Goal: Task Accomplishment & Management: Use online tool/utility

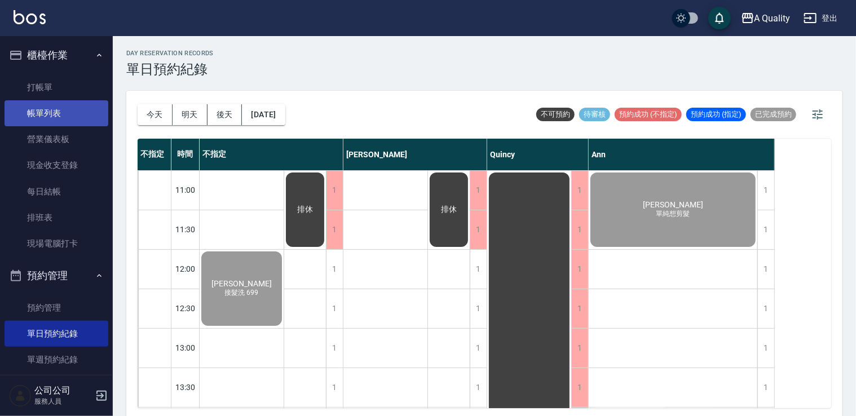
scroll to position [451, 0]
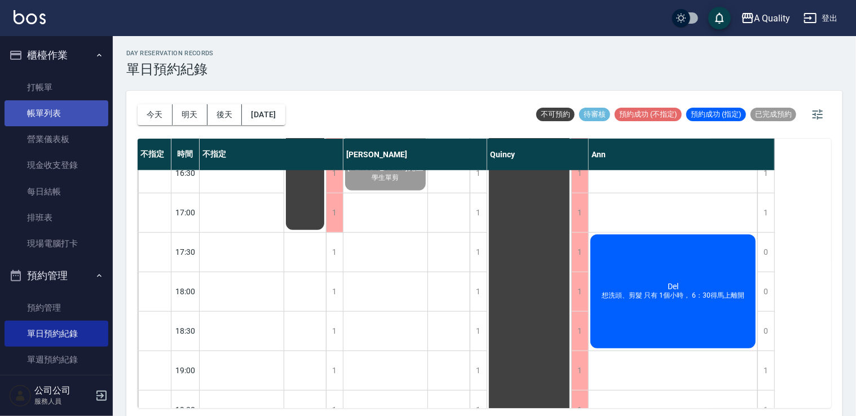
click at [41, 119] on link "帳單列表" at bounding box center [57, 113] width 104 height 26
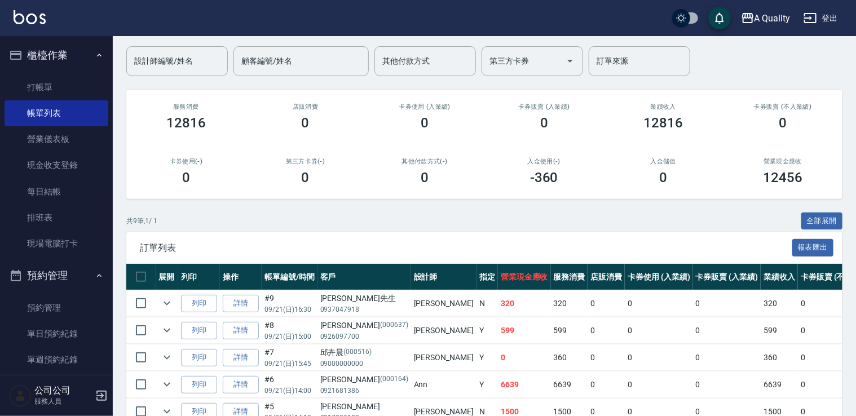
scroll to position [169, 0]
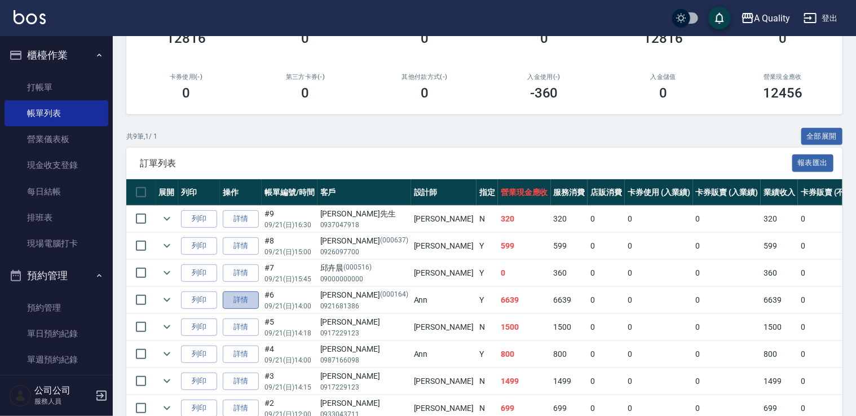
click at [239, 293] on link "詳情" at bounding box center [241, 300] width 36 height 17
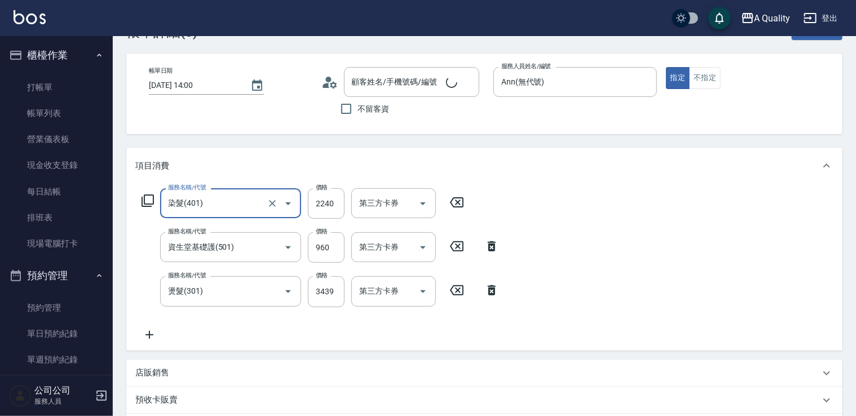
type input "邱欣怡/0921681386/000164"
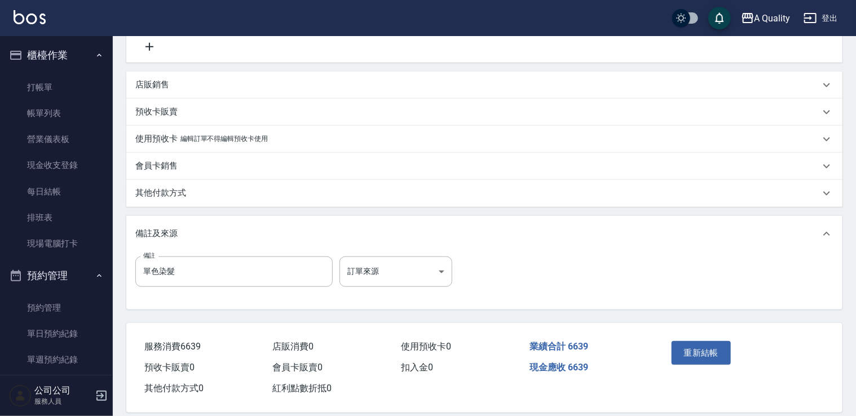
click at [181, 236] on div "備註及來源" at bounding box center [477, 234] width 685 height 12
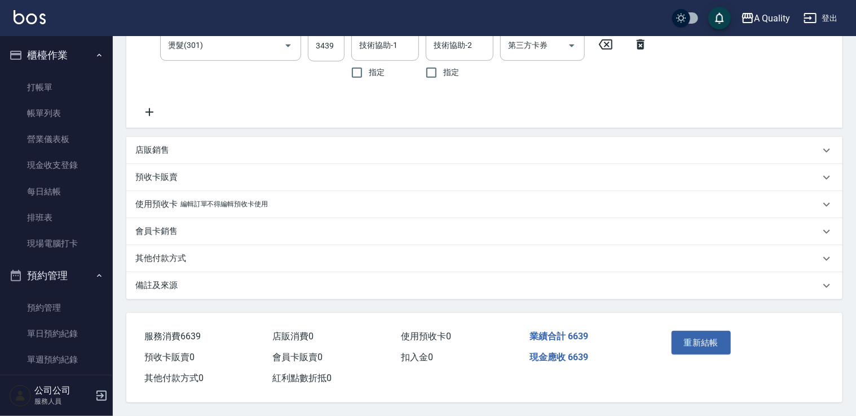
scroll to position [332, 0]
click at [180, 261] on div "其他付款方式" at bounding box center [484, 258] width 716 height 27
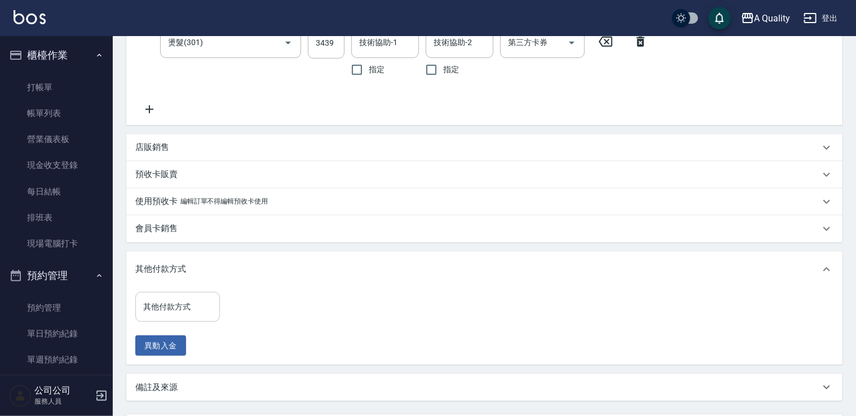
drag, startPoint x: 184, startPoint y: 295, endPoint x: 192, endPoint y: 310, distance: 17.2
click at [184, 296] on div "其他付款方式" at bounding box center [177, 307] width 85 height 30
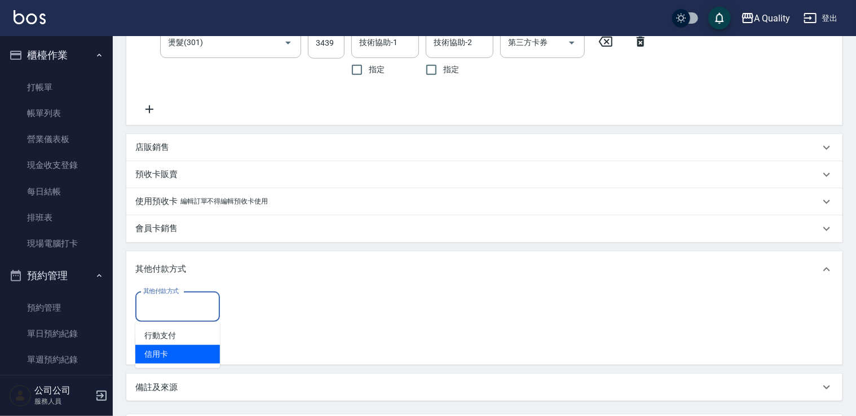
click at [179, 349] on span "信用卡" at bounding box center [177, 354] width 85 height 19
type input "信用卡"
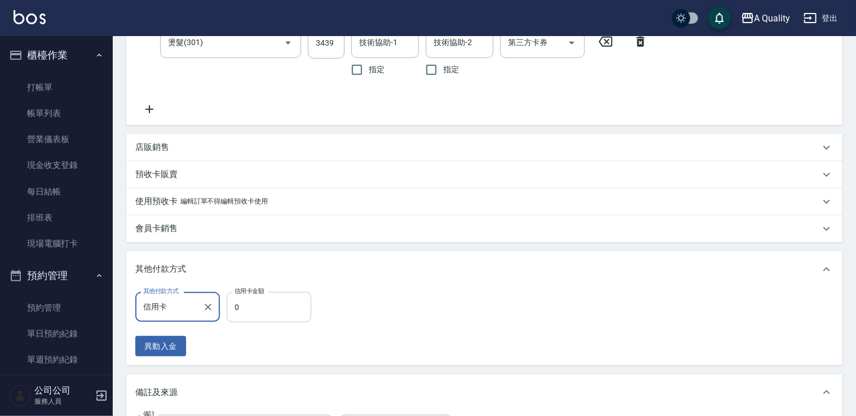
click at [263, 305] on input "0" at bounding box center [269, 307] width 85 height 30
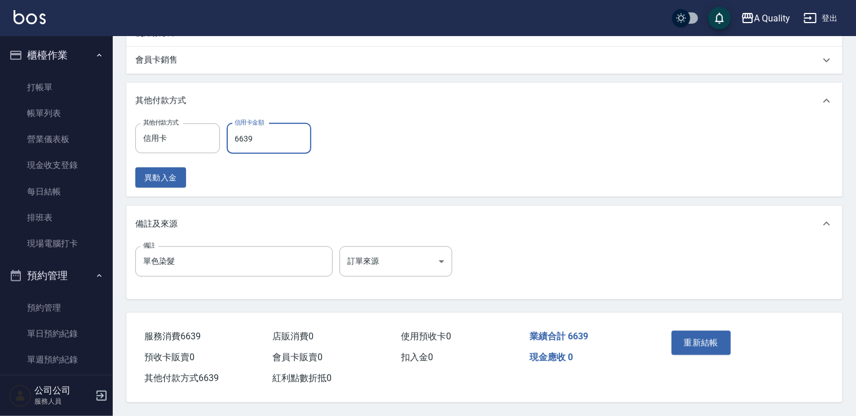
scroll to position [504, 0]
type input "6639"
click at [707, 336] on button "重新結帳" at bounding box center [702, 343] width 60 height 24
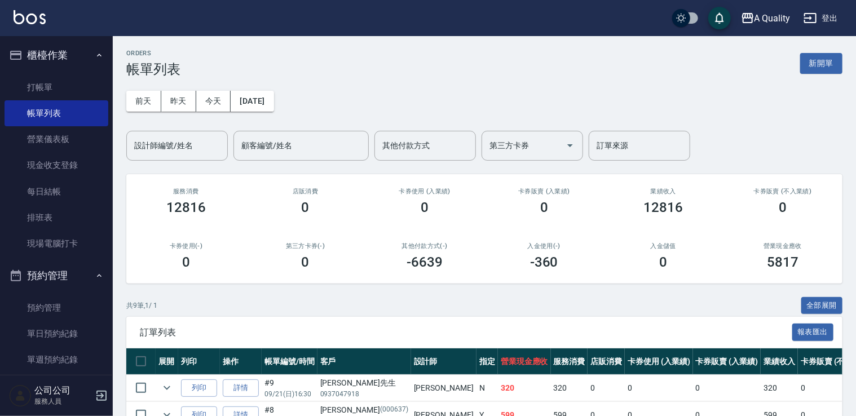
drag, startPoint x: 767, startPoint y: 445, endPoint x: 405, endPoint y: 323, distance: 382.2
click at [405, 323] on div "訂單列表 報表匯出" at bounding box center [484, 332] width 716 height 31
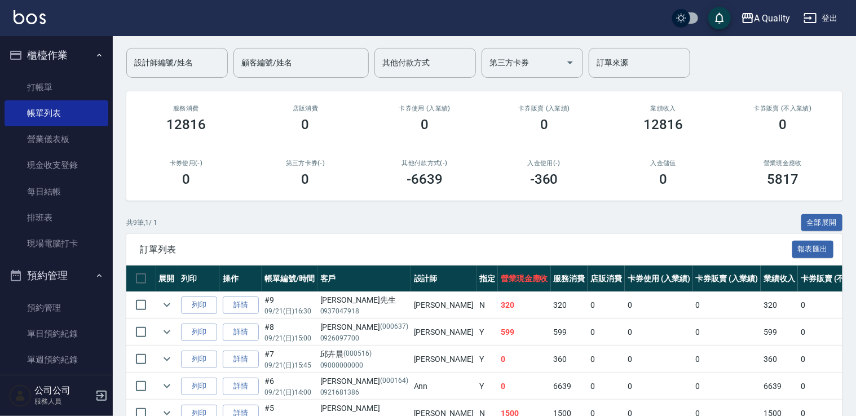
scroll to position [169, 0]
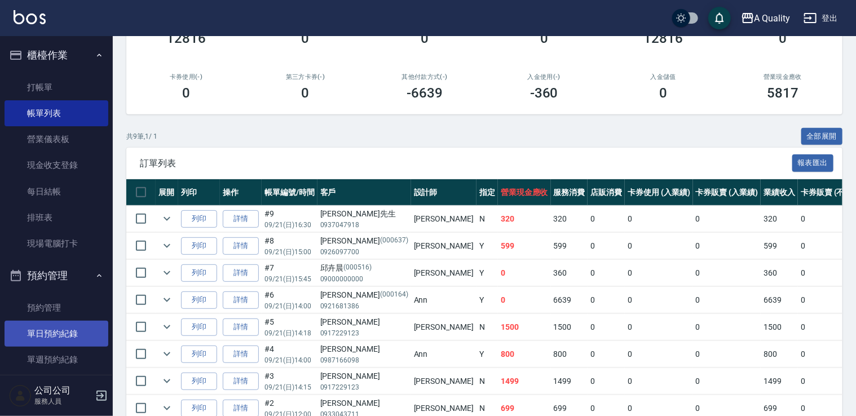
drag, startPoint x: 64, startPoint y: 340, endPoint x: 69, endPoint y: 338, distance: 5.9
click at [64, 340] on link "單日預約紀錄" at bounding box center [57, 334] width 104 height 26
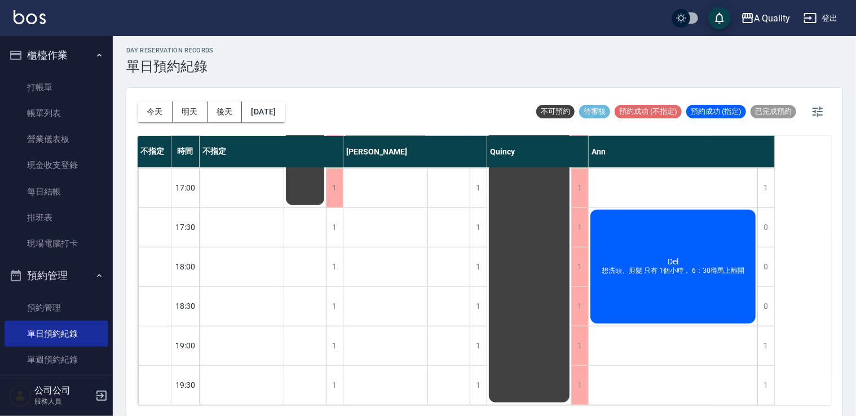
scroll to position [481, 0]
click at [698, 294] on div "Del 想洗頭、剪髮 只有 1個小時， 6：30得馬上離開" at bounding box center [673, 266] width 169 height 117
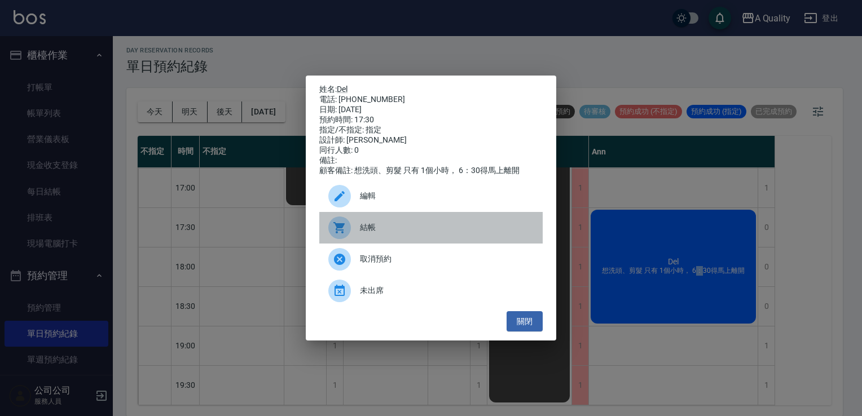
click at [386, 242] on div "結帳" at bounding box center [430, 228] width 223 height 32
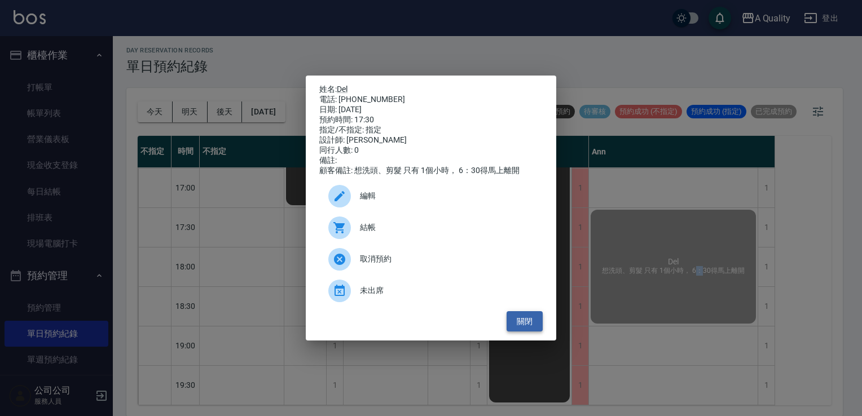
click at [527, 319] on button "關閉" at bounding box center [524, 321] width 36 height 21
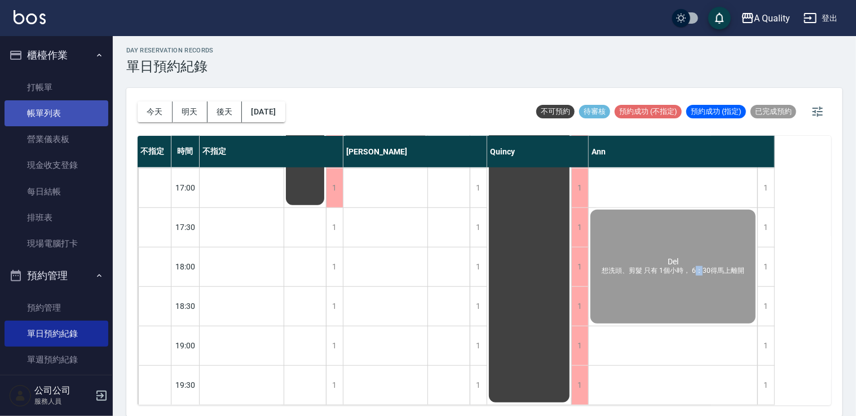
click at [58, 112] on link "帳單列表" at bounding box center [57, 113] width 104 height 26
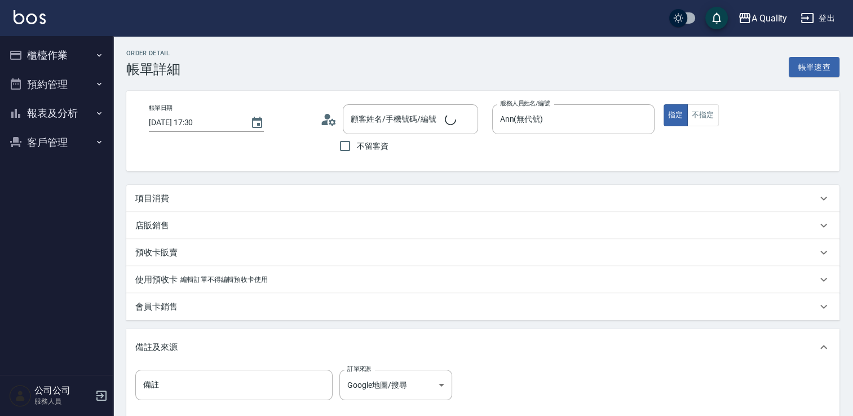
type input "[DATE] 17:30"
type input "Ann(無代號)"
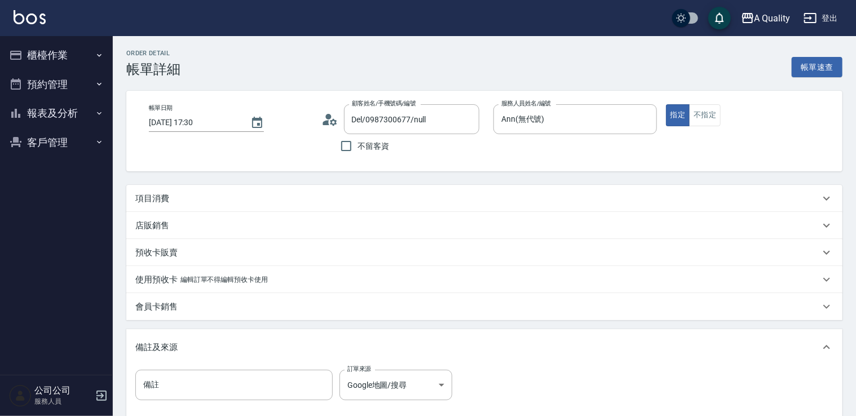
type input "Del/0987300677/null"
click at [212, 191] on div "項目消費" at bounding box center [484, 198] width 716 height 27
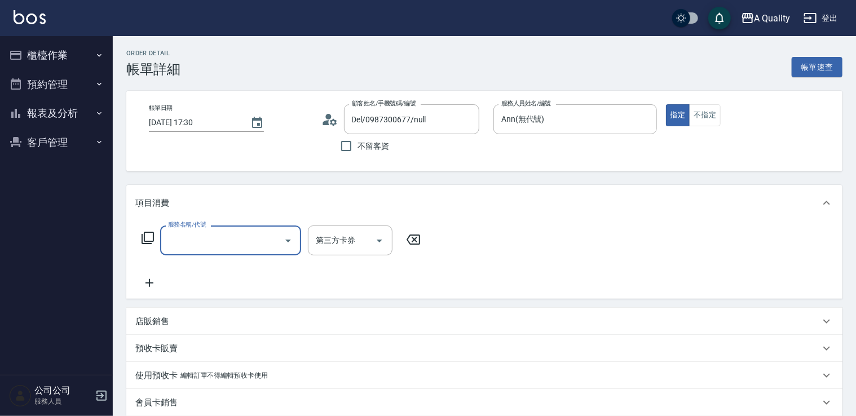
click at [214, 234] on input "服務名稱/代號" at bounding box center [222, 241] width 114 height 20
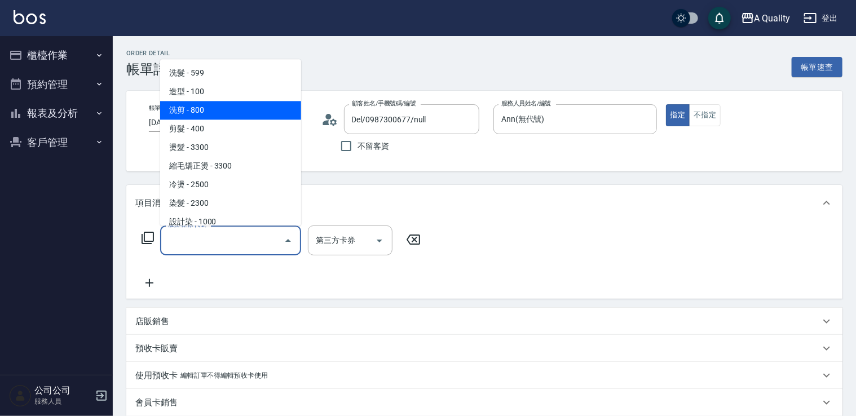
click at [203, 113] on span "洗剪 - 800" at bounding box center [230, 110] width 141 height 19
type input "洗剪(103)"
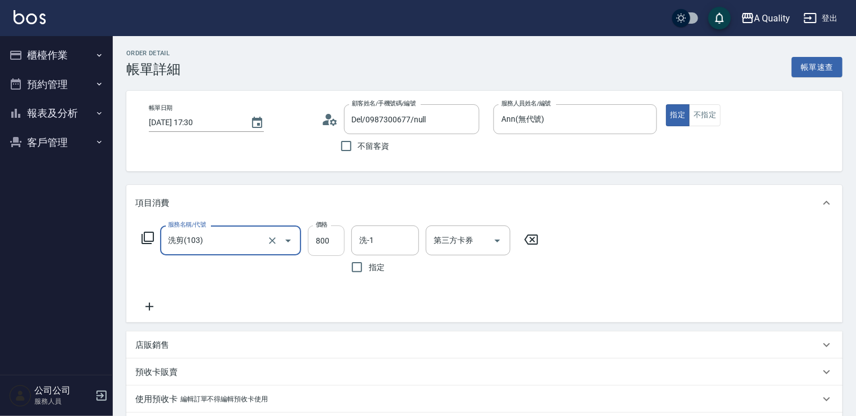
click at [332, 245] on input "800" at bounding box center [326, 241] width 37 height 30
type input "900"
click at [402, 243] on input "洗-1" at bounding box center [385, 241] width 58 height 20
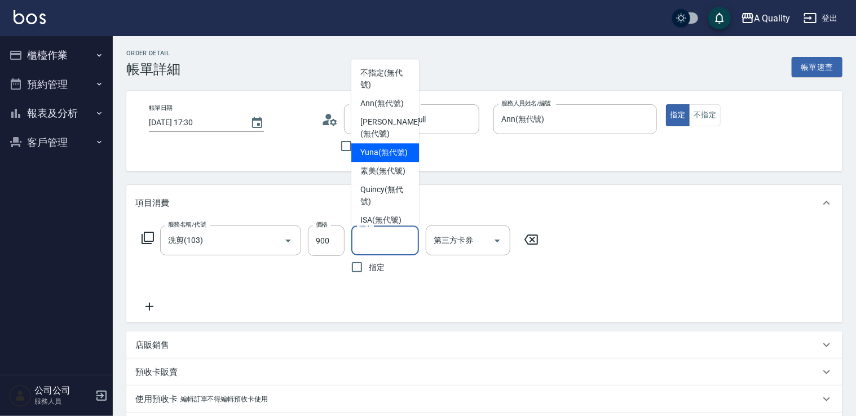
click at [377, 150] on span "Yuna (無代號)" at bounding box center [383, 153] width 47 height 12
type input "Yuna(無代號)"
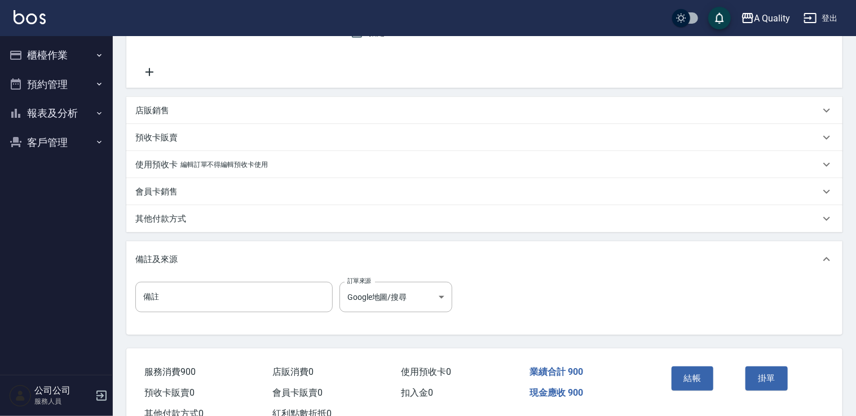
scroll to position [274, 0]
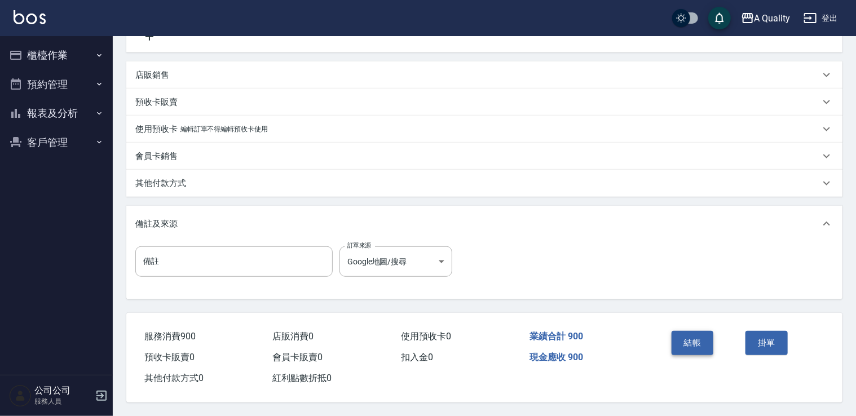
click at [692, 331] on button "結帳" at bounding box center [693, 343] width 42 height 24
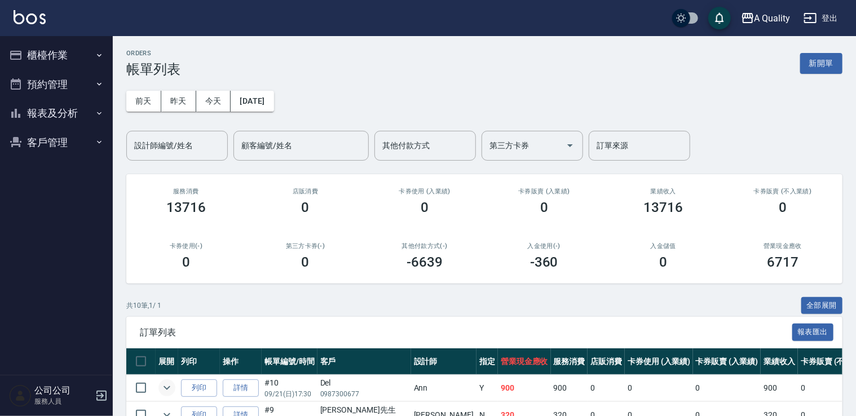
click at [166, 389] on icon "expand row" at bounding box center [167, 388] width 14 height 14
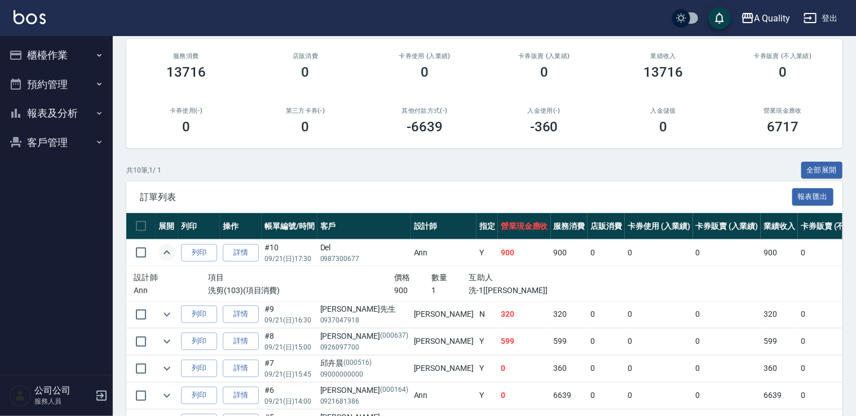
scroll to position [169, 0]
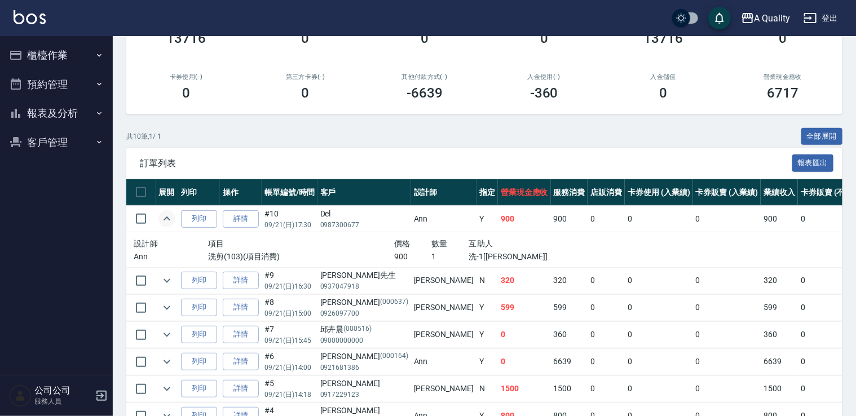
click at [165, 218] on icon "expand row" at bounding box center [167, 219] width 14 height 14
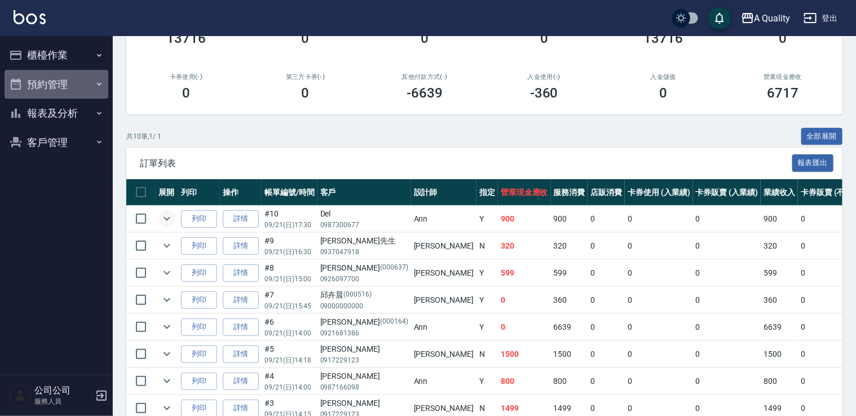
drag, startPoint x: 41, startPoint y: 85, endPoint x: 57, endPoint y: 113, distance: 32.3
click at [42, 87] on button "預約管理" at bounding box center [57, 84] width 104 height 29
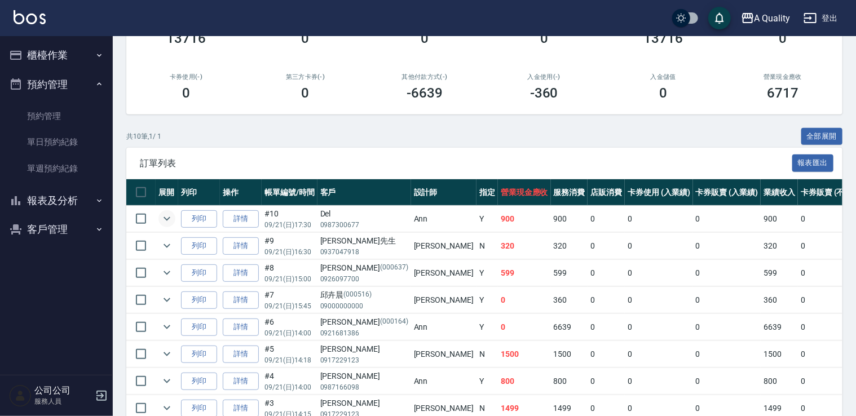
click at [67, 200] on button "報表及分析" at bounding box center [57, 200] width 104 height 29
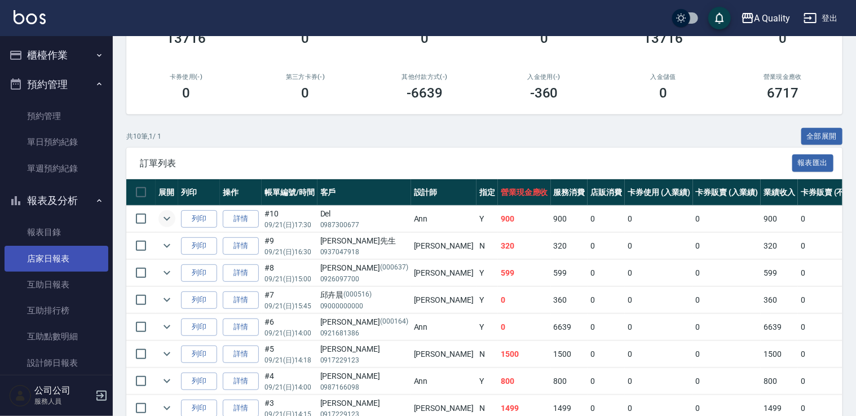
click at [73, 256] on link "店家日報表" at bounding box center [57, 259] width 104 height 26
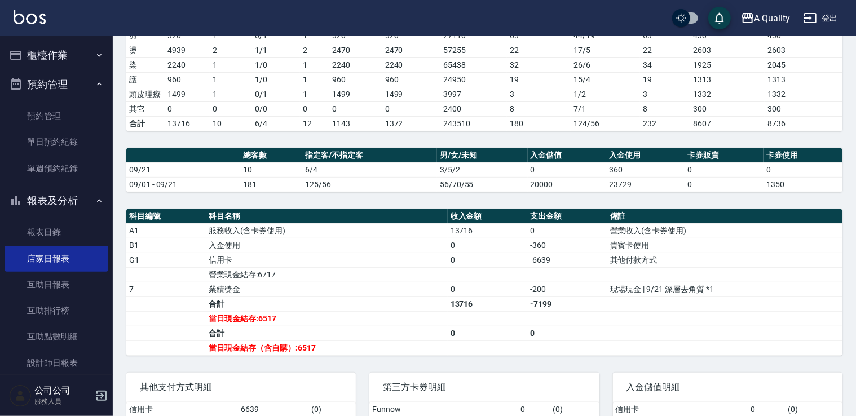
scroll to position [226, 0]
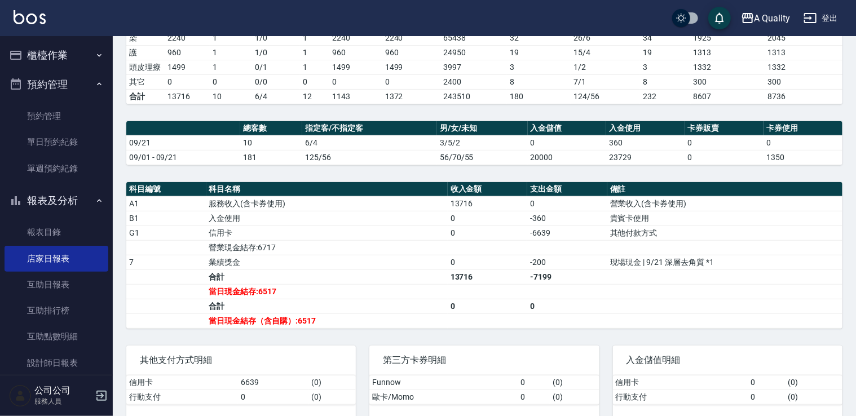
click at [70, 55] on button "櫃檯作業" at bounding box center [57, 55] width 104 height 29
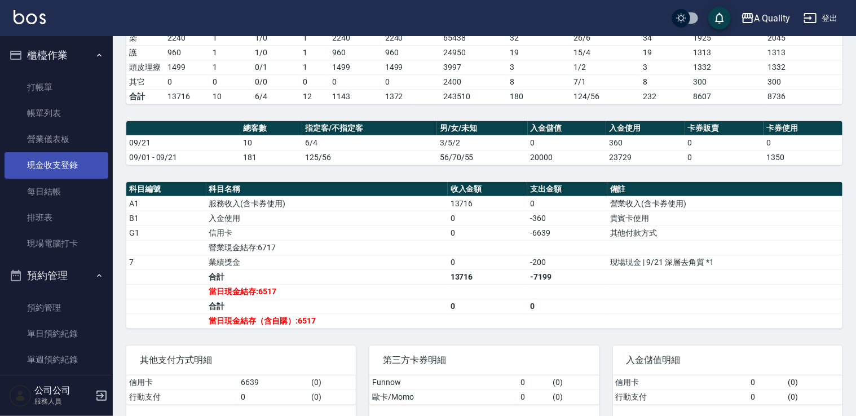
click at [68, 165] on link "現金收支登錄" at bounding box center [57, 165] width 104 height 26
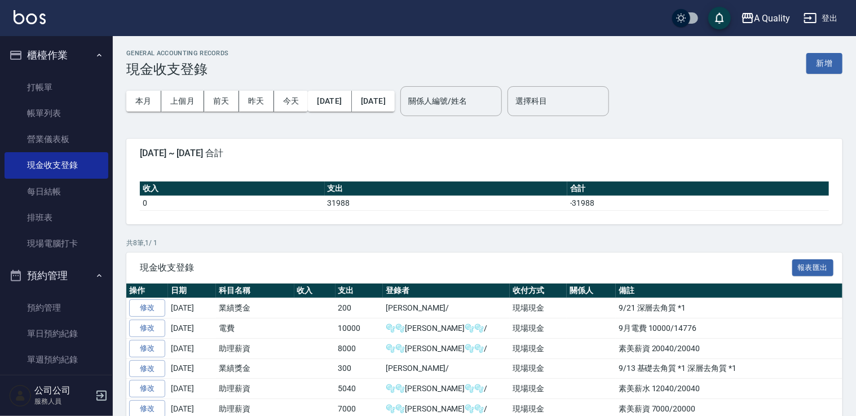
click at [822, 67] on button "新增" at bounding box center [825, 63] width 36 height 21
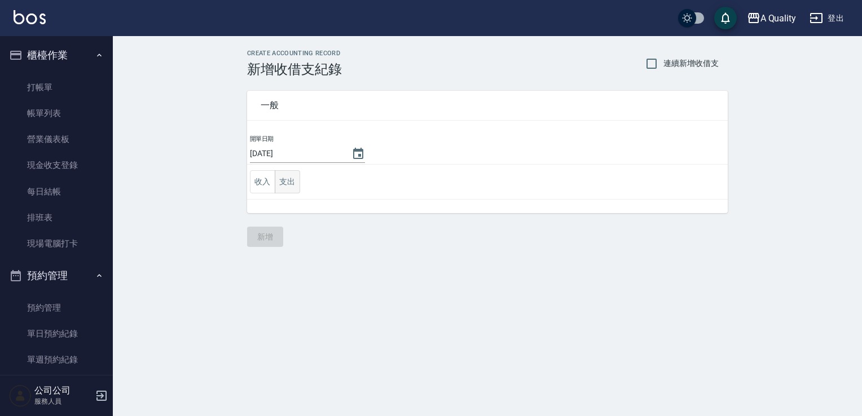
click at [293, 185] on button "支出" at bounding box center [287, 181] width 25 height 23
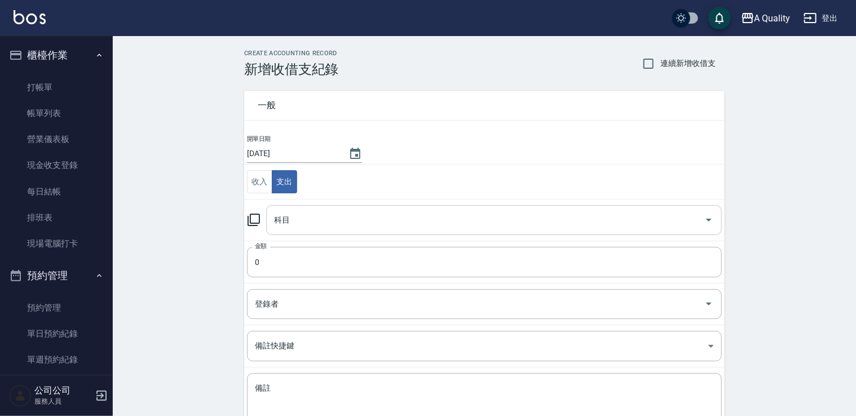
click at [306, 229] on div "科目" at bounding box center [494, 220] width 456 height 30
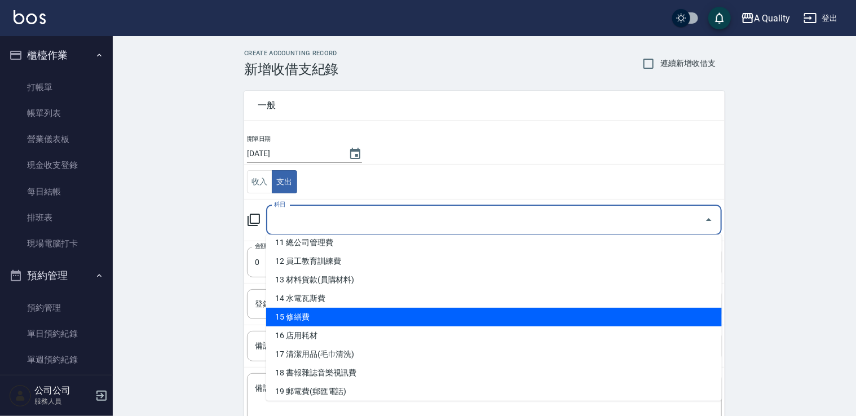
scroll to position [226, 0]
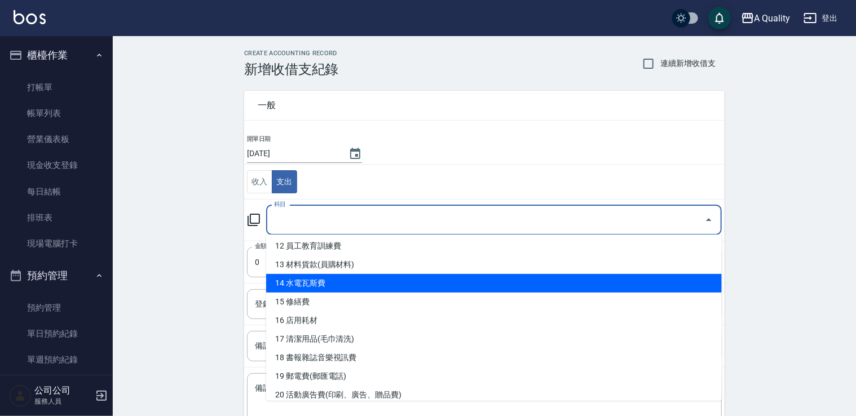
click at [317, 289] on li "14 水電瓦斯費" at bounding box center [494, 283] width 456 height 19
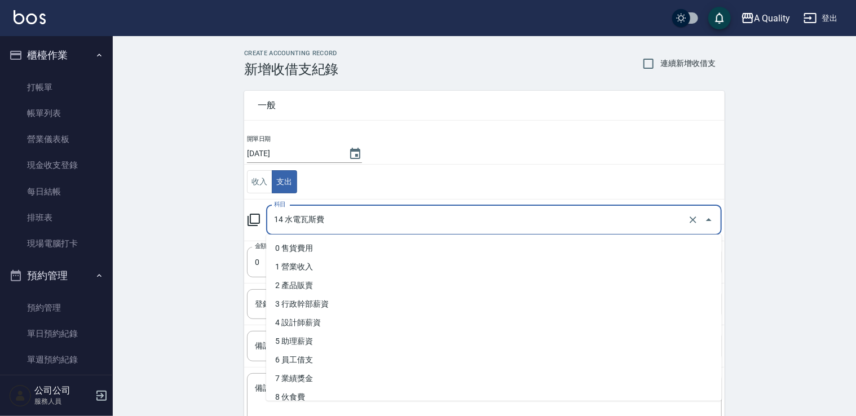
click at [316, 217] on input "14 水電瓦斯費" at bounding box center [478, 220] width 414 height 20
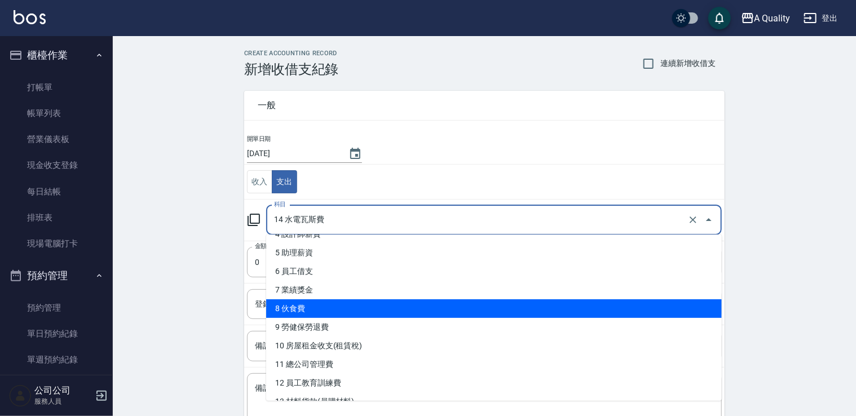
scroll to position [169, 0]
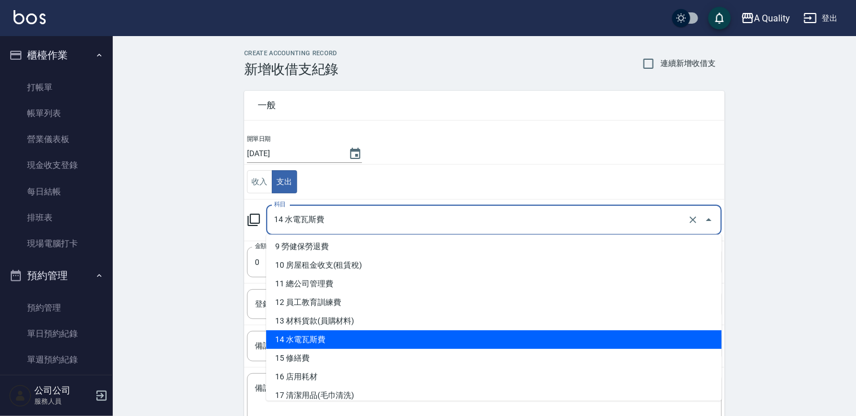
click at [314, 341] on li "14 水電瓦斯費" at bounding box center [494, 340] width 456 height 19
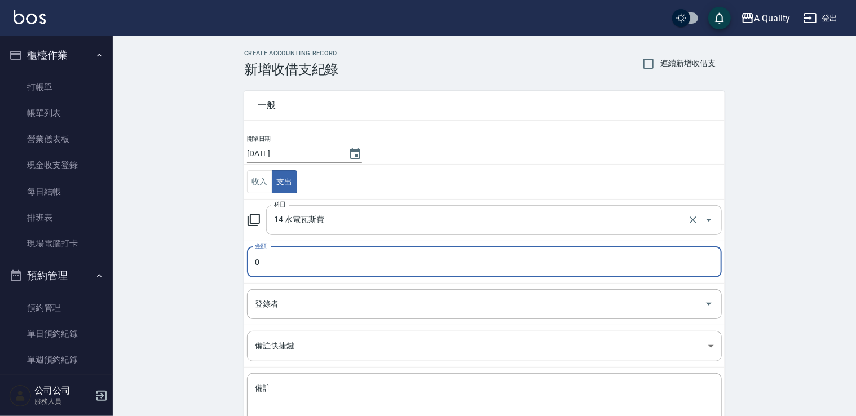
click at [320, 226] on input "14 水電瓦斯費" at bounding box center [478, 220] width 414 height 20
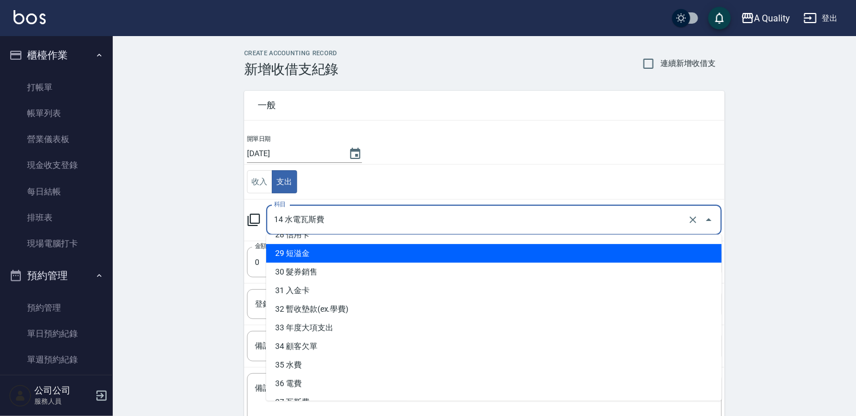
scroll to position [550, 0]
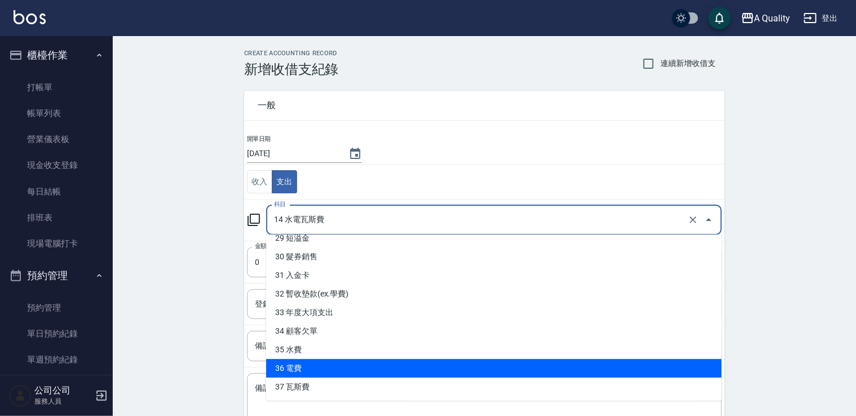
click at [306, 365] on li "36 電費" at bounding box center [494, 368] width 456 height 19
type input "36 電費"
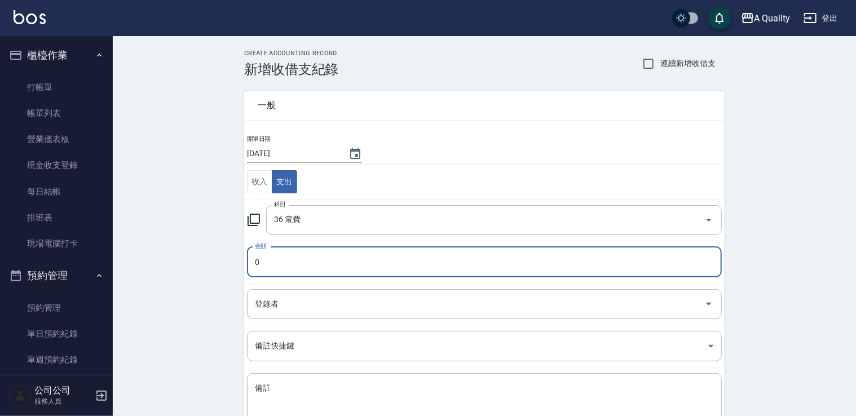
click at [309, 263] on input "0" at bounding box center [484, 262] width 475 height 30
drag, startPoint x: 309, startPoint y: 263, endPoint x: 147, endPoint y: 265, distance: 161.9
click at [147, 265] on div "CREATE ACCOUNTING RECORD 新增收借支紀錄 連續新增收借支 一般 開單日期 [DATE] 收入 支出 科目 36 電費 科目 金額 0 …" at bounding box center [484, 267] width 743 height 462
click at [302, 315] on div "登錄者" at bounding box center [484, 304] width 475 height 30
type input "4776"
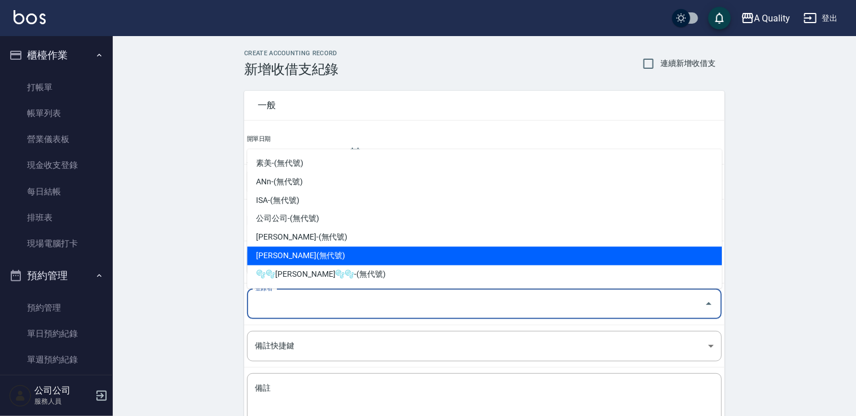
click at [294, 253] on li "[PERSON_NAME](無代號)" at bounding box center [484, 256] width 475 height 19
type input "[PERSON_NAME](無代號)"
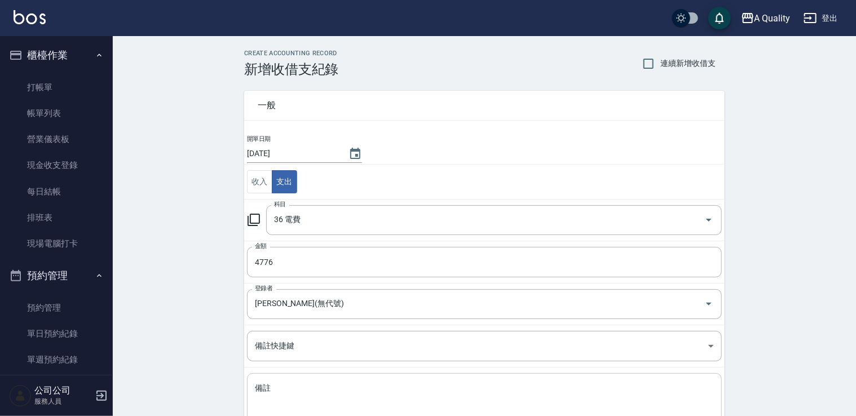
click at [293, 375] on div "x 備註" at bounding box center [484, 401] width 475 height 57
click at [274, 383] on textarea "備註" at bounding box center [484, 402] width 459 height 38
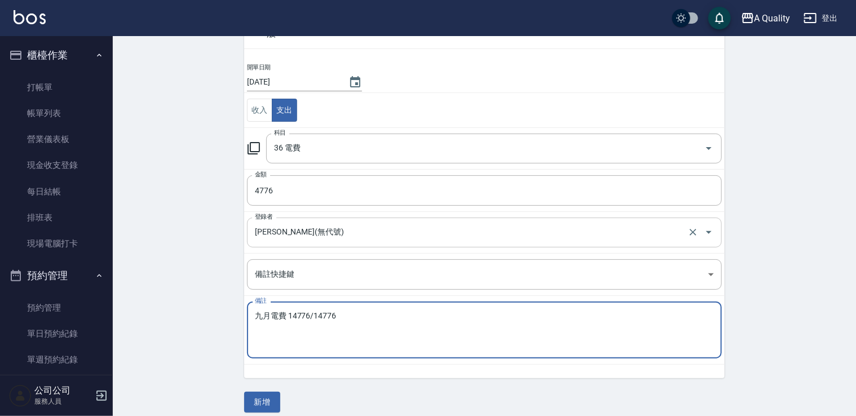
scroll to position [80, 0]
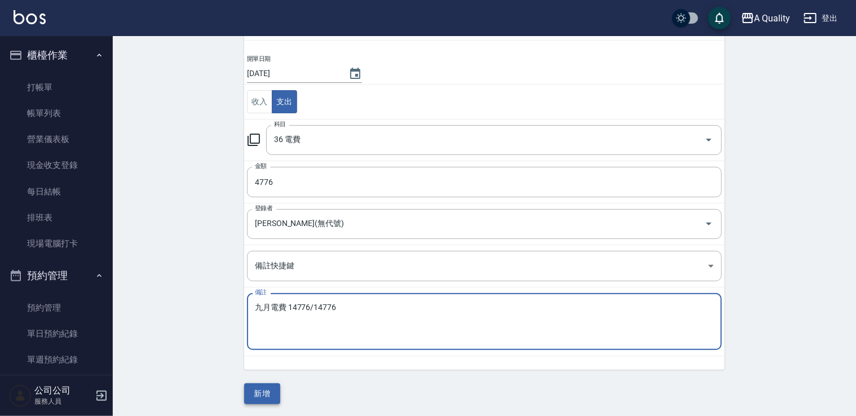
type textarea "九月電費 14776/14776"
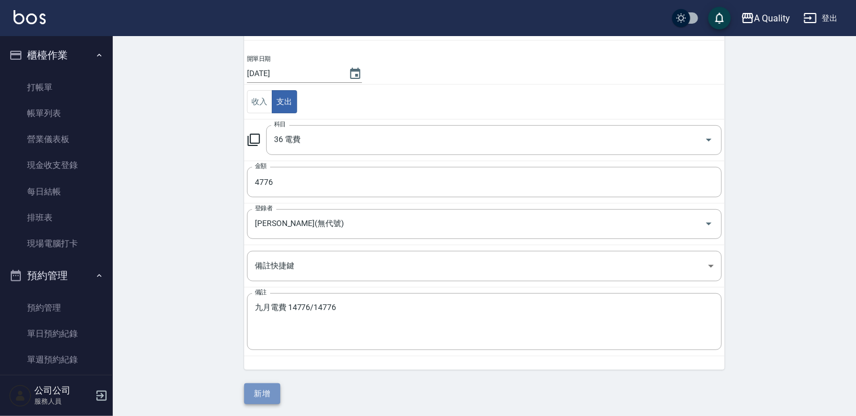
click at [262, 393] on button "新增" at bounding box center [262, 394] width 36 height 21
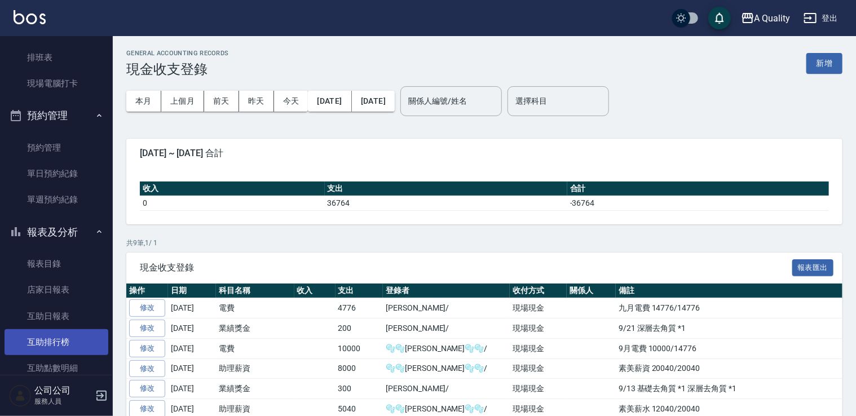
scroll to position [169, 0]
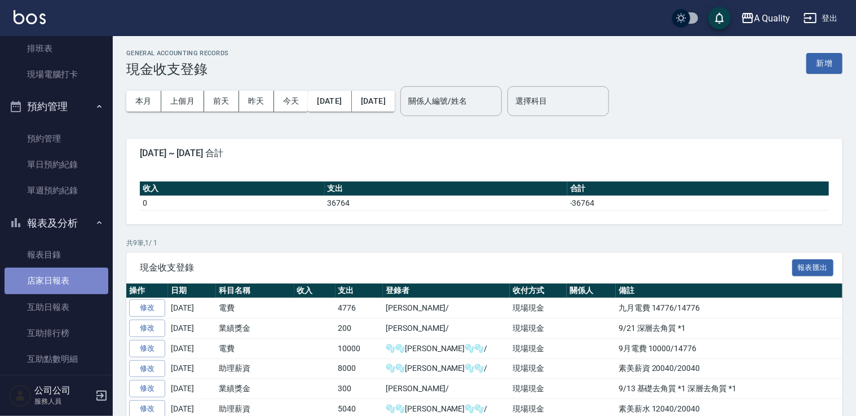
click at [67, 282] on link "店家日報表" at bounding box center [57, 281] width 104 height 26
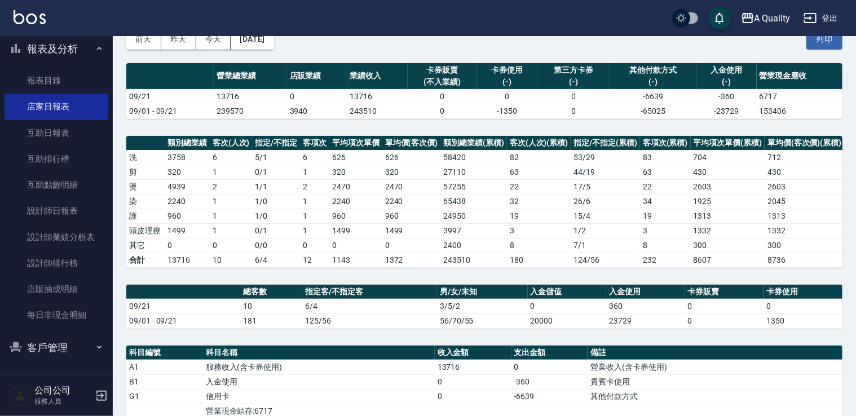
scroll to position [226, 0]
